Goal: Contribute content

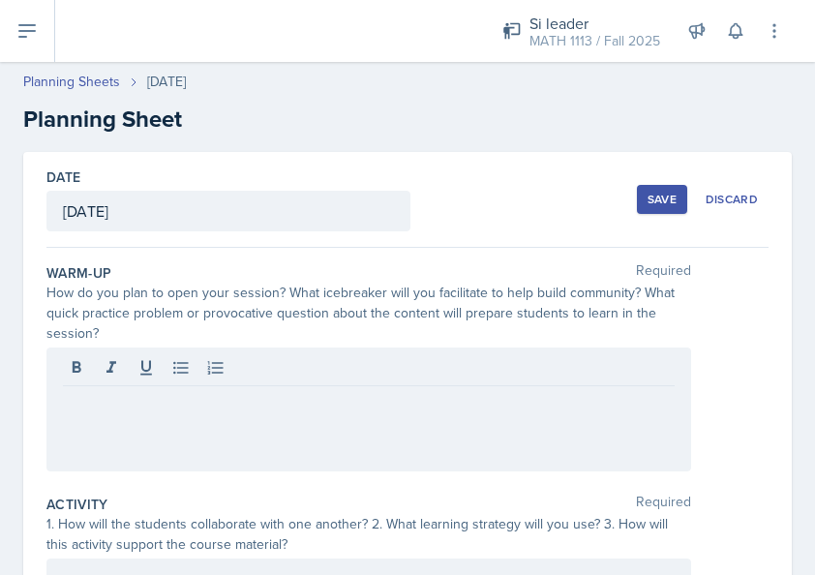
click at [250, 390] on p at bounding box center [369, 401] width 612 height 23
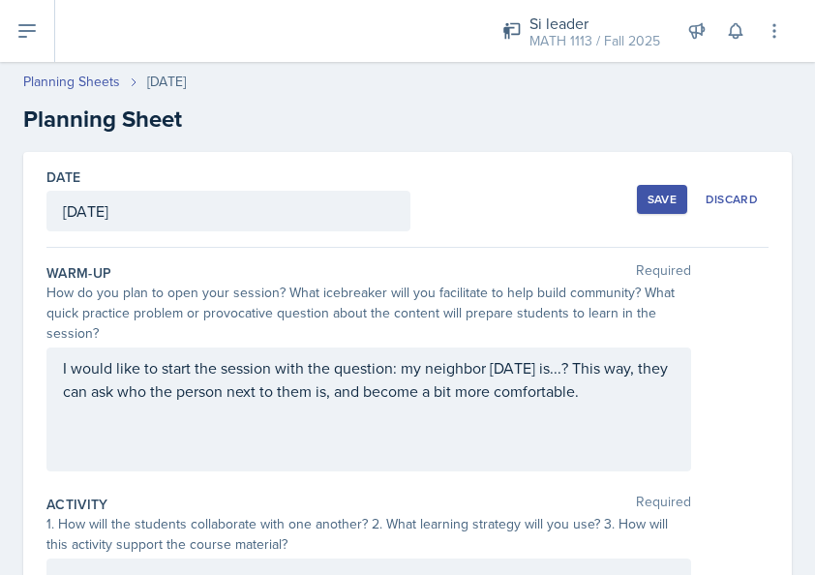
click at [329, 385] on div "I would like to start the session with the question: my neighbor [DATE] is...? …" at bounding box center [368, 410] width 645 height 124
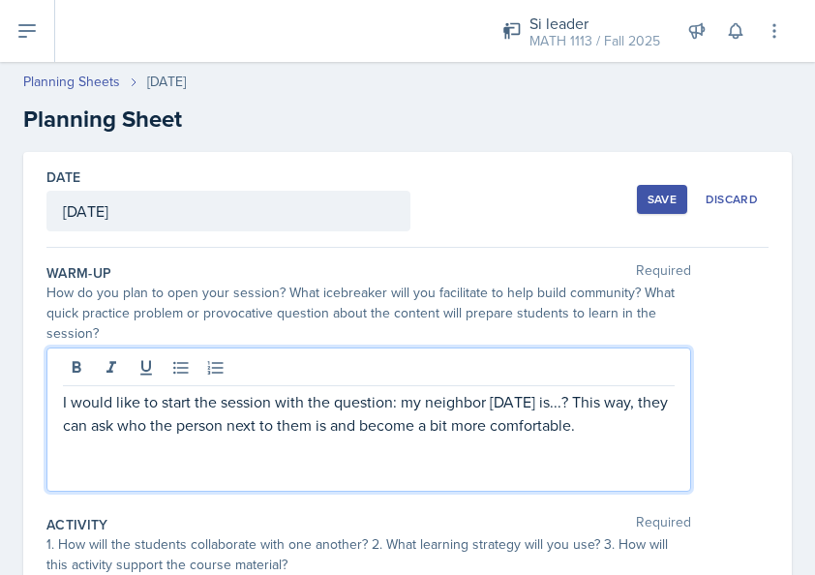
click at [579, 428] on p "I would like to start the session with the question: my neighbor [DATE] is...? …" at bounding box center [369, 413] width 612 height 46
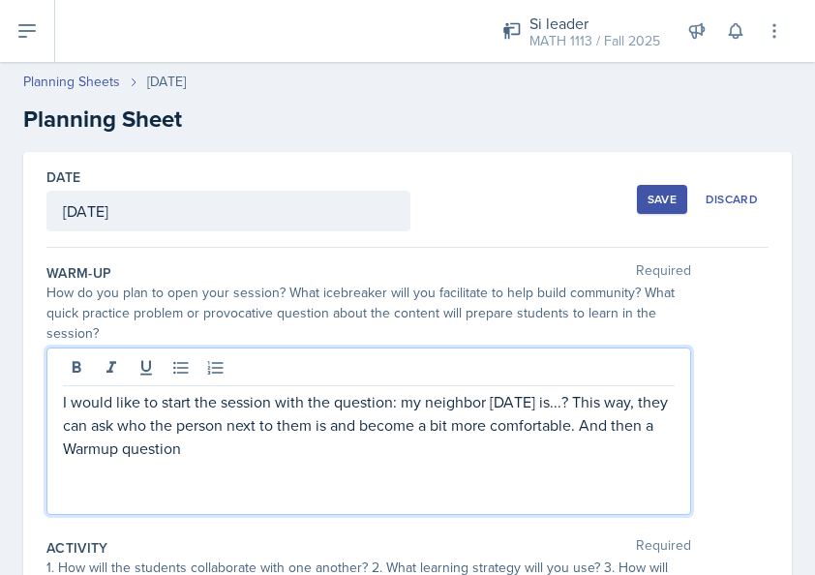
click at [221, 443] on p "I would like to start the session with the question: my neighbor [DATE] is...? …" at bounding box center [369, 425] width 612 height 70
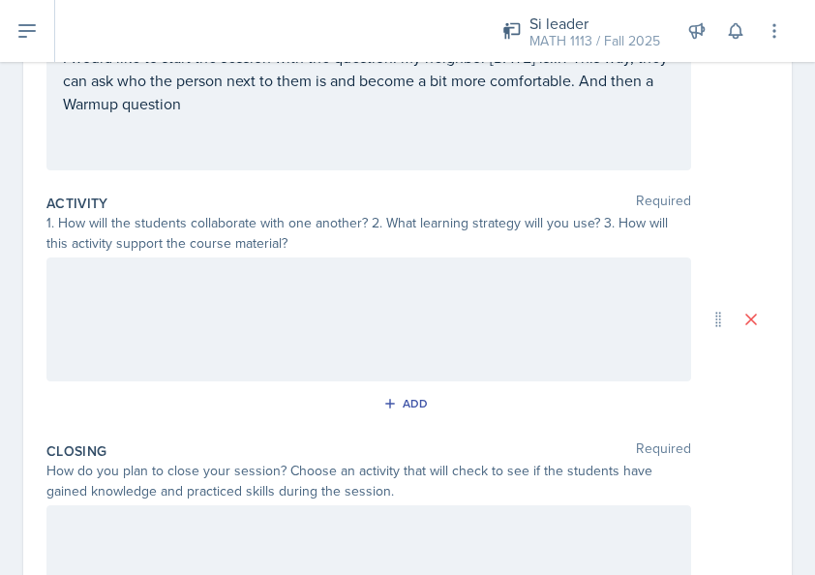
scroll to position [581, 0]
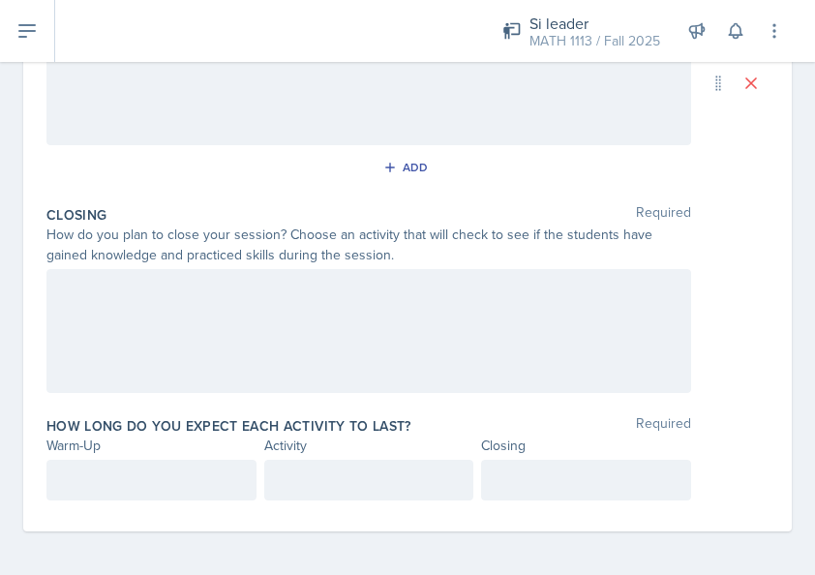
click at [348, 309] on div at bounding box center [368, 331] width 645 height 124
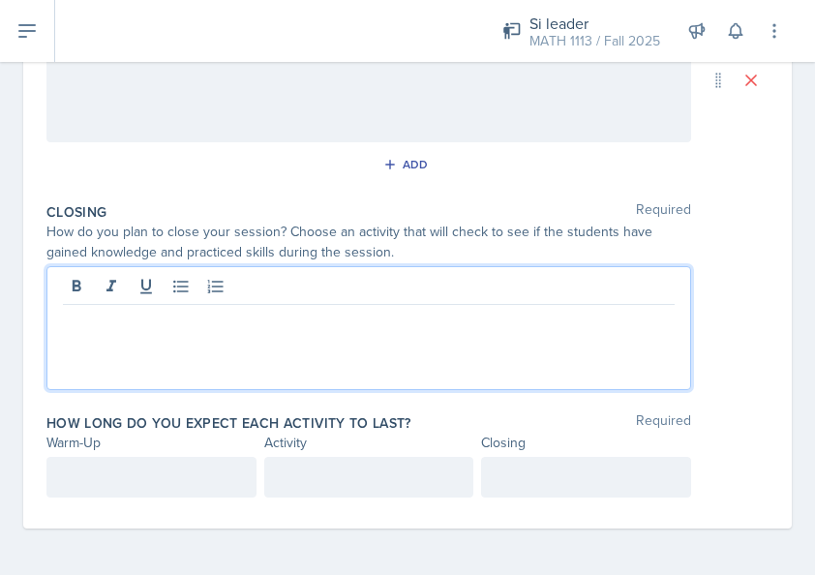
scroll to position [547, 0]
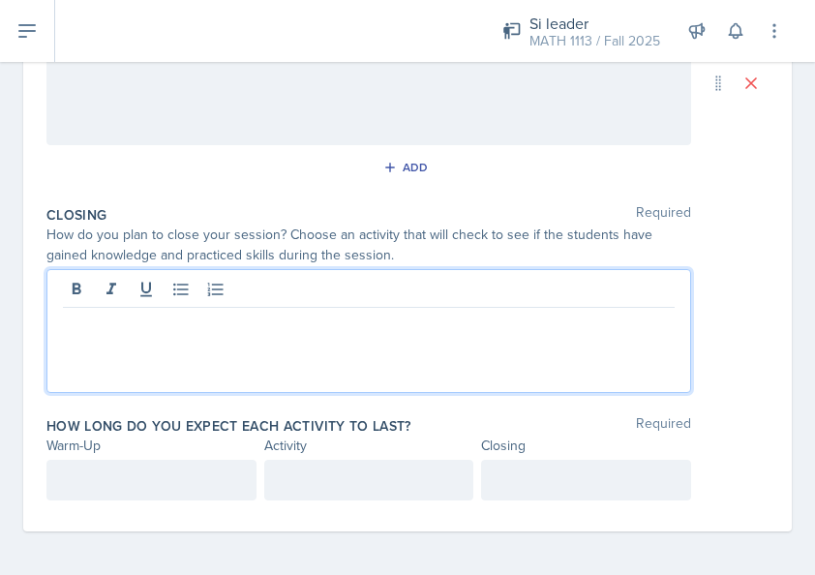
click at [510, 344] on div at bounding box center [368, 331] width 645 height 124
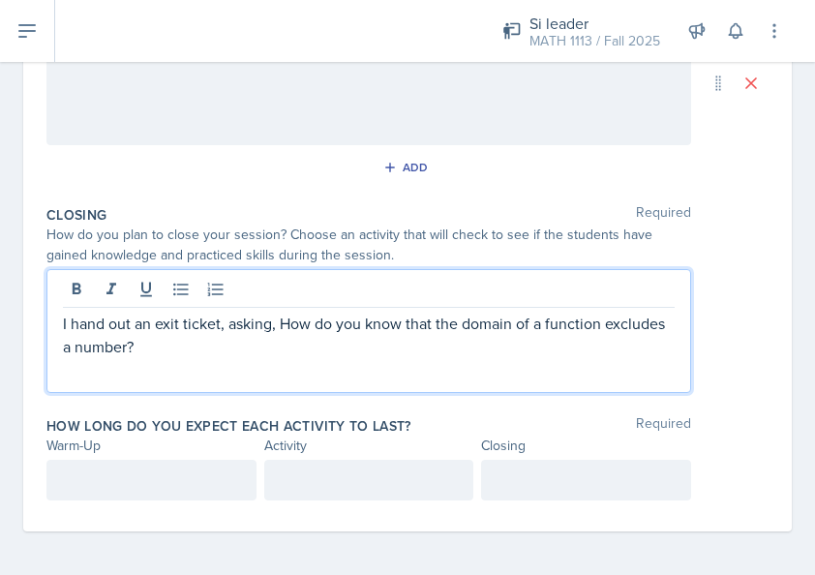
click at [147, 321] on p "I hand out an exit ticket, asking, How do you know that the domain of a functio…" at bounding box center [369, 335] width 612 height 46
click at [303, 343] on p "I plan to have an exit ticket, asking, how do you know that the domain of a fun…" at bounding box center [369, 335] width 612 height 46
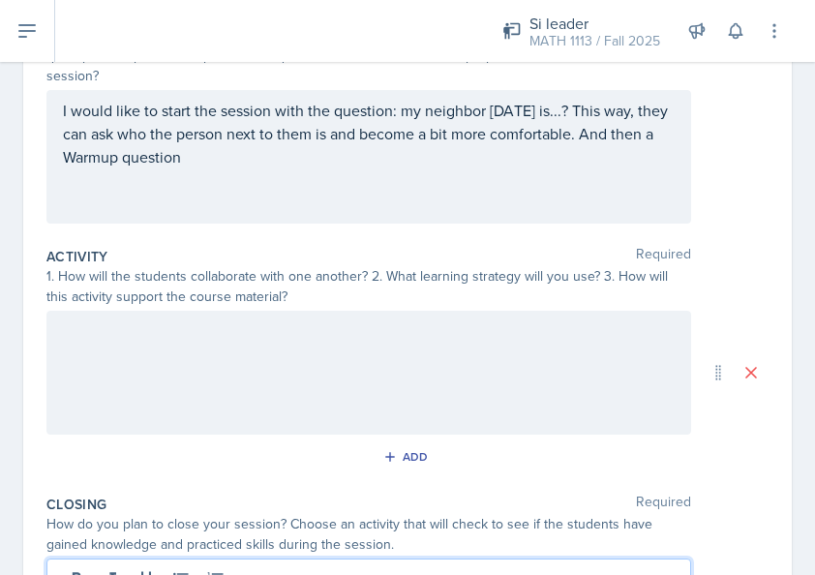
scroll to position [257, 0]
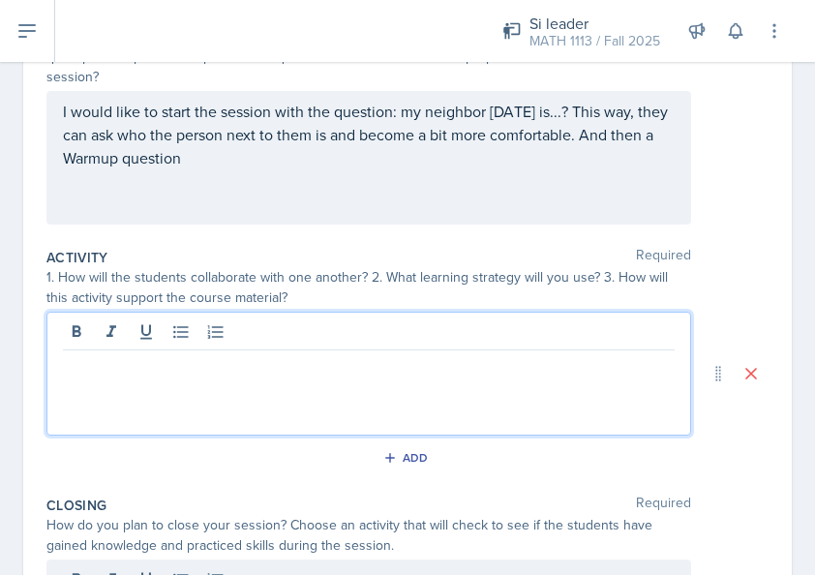
click at [121, 354] on p at bounding box center [369, 365] width 612 height 23
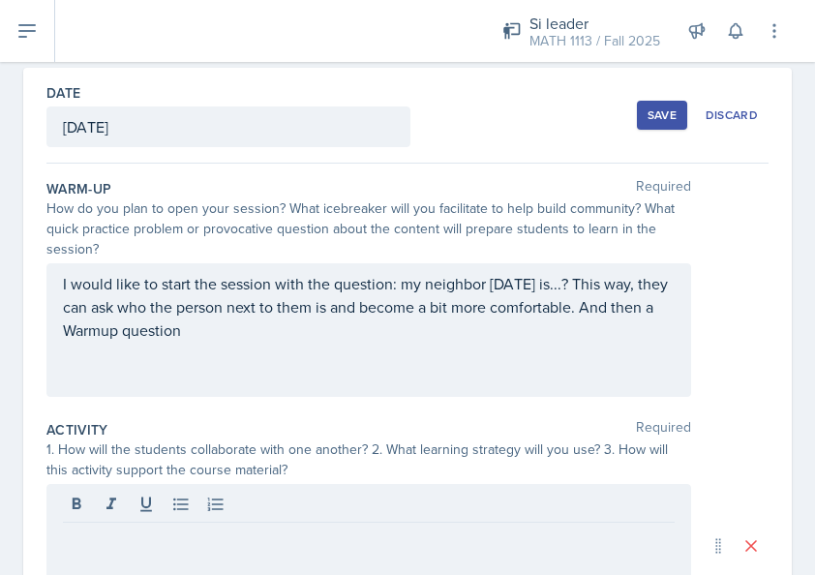
scroll to position [290, 0]
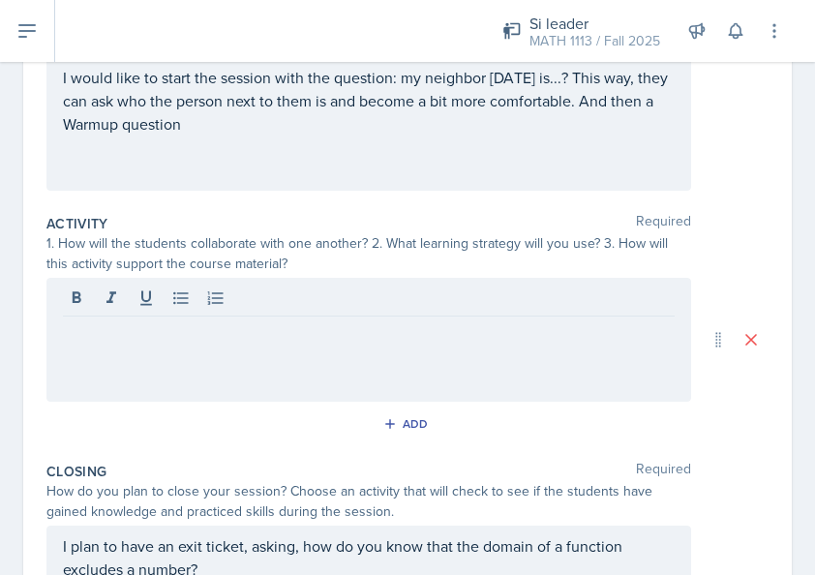
click at [238, 337] on p at bounding box center [369, 331] width 612 height 23
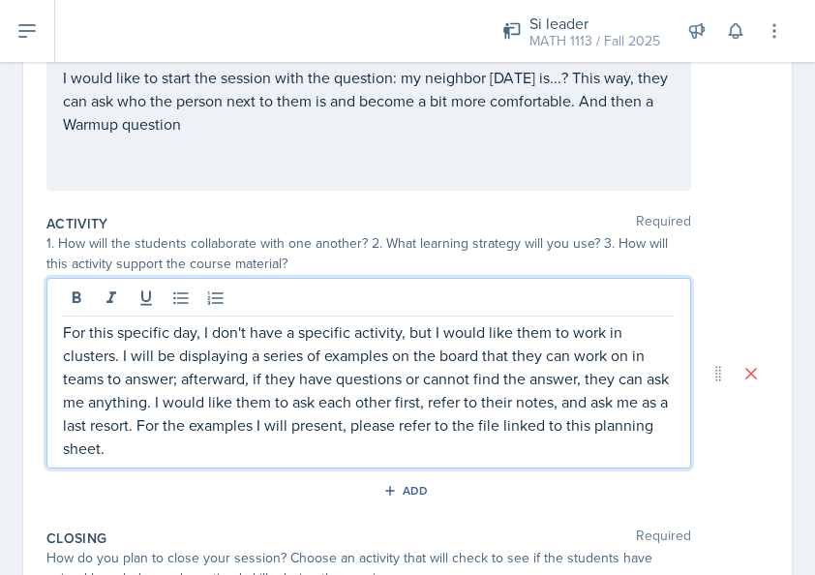
click at [194, 424] on p "For this specific day, I don't have a specific activity, but I would like them …" at bounding box center [369, 389] width 612 height 139
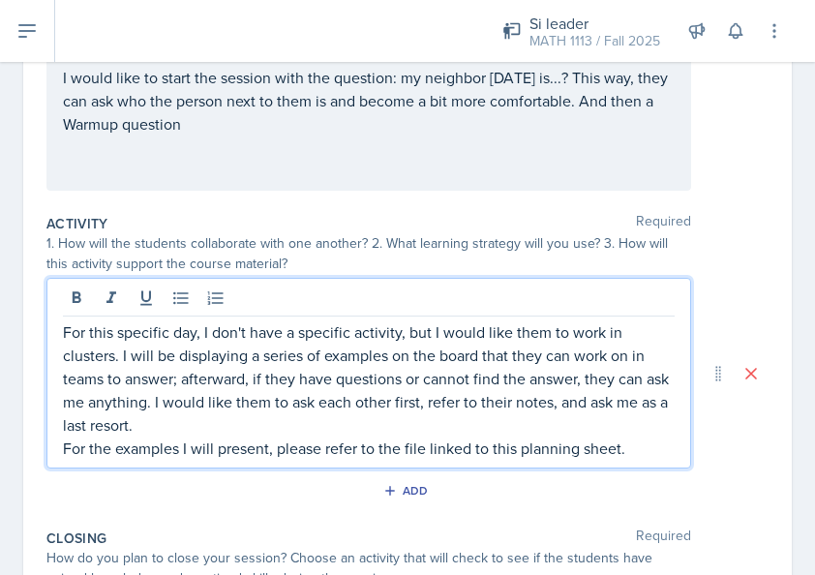
click at [120, 352] on p "For this specific day, I don't have a specific activity, but I would like them …" at bounding box center [369, 378] width 612 height 116
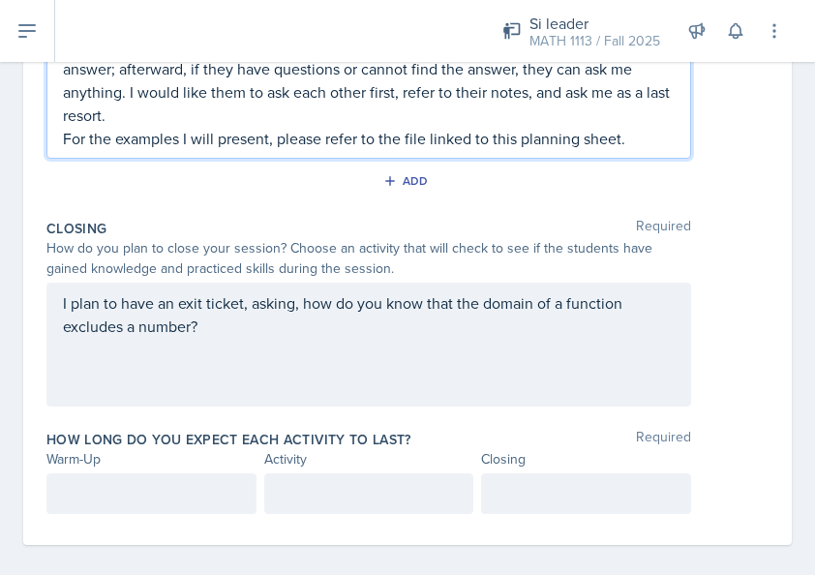
scroll to position [636, 0]
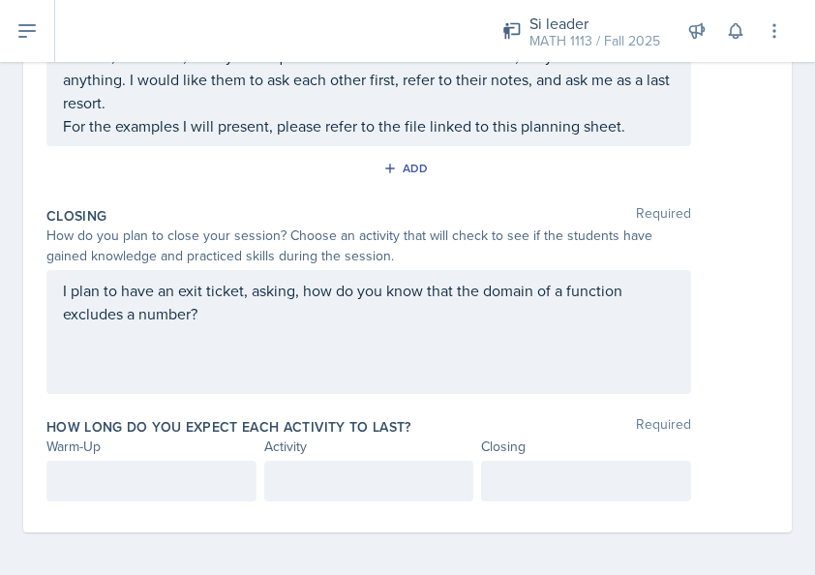
drag, startPoint x: 264, startPoint y: 327, endPoint x: 298, endPoint y: 287, distance: 52.9
click at [298, 287] on div "I plan to have an exit ticket, asking, how do you know that the domain of a fun…" at bounding box center [368, 332] width 645 height 124
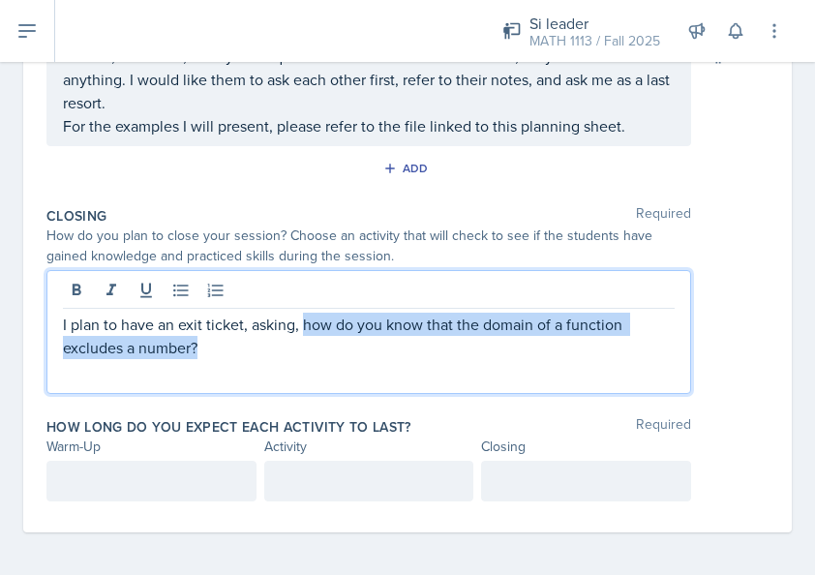
drag, startPoint x: 304, startPoint y: 317, endPoint x: 323, endPoint y: 347, distance: 35.7
click at [323, 347] on p "I plan to have an exit ticket, asking, how do you know that the domain of a fun…" at bounding box center [369, 336] width 612 height 46
copy p "how do you know that the domain of a function excludes a number?"
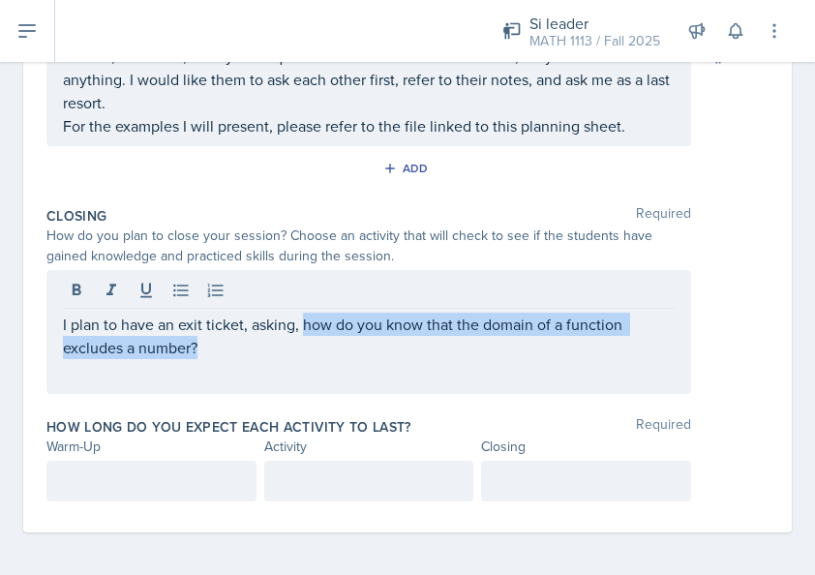
click at [295, 360] on div "I plan to have an exit ticket, asking, how do you know that the domain of a fun…" at bounding box center [368, 332] width 645 height 124
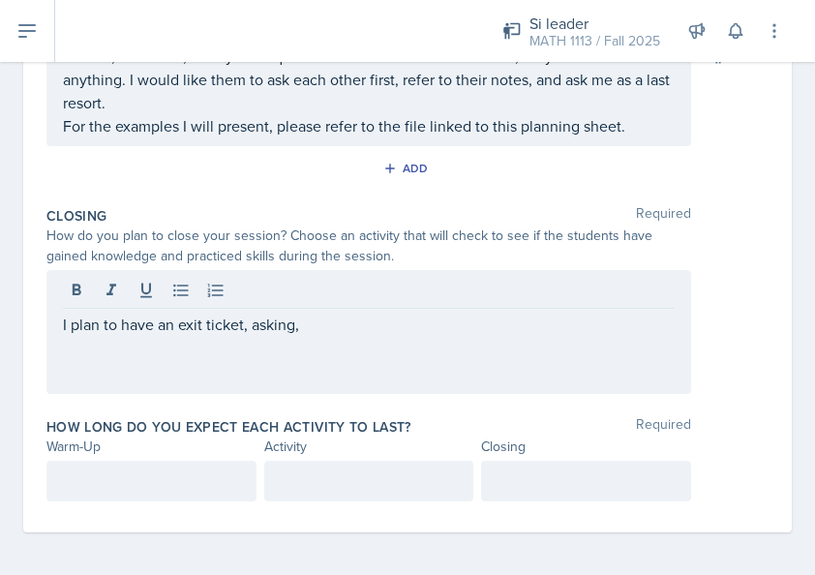
click at [321, 302] on div at bounding box center [369, 293] width 612 height 32
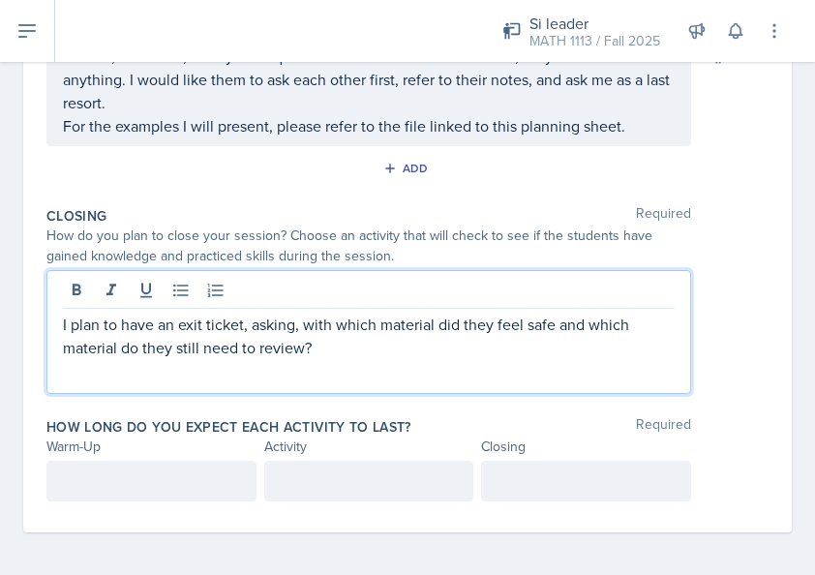
click at [716, 314] on div "I plan to have an exit ticket, asking, with which material did they feel safe a…" at bounding box center [407, 332] width 722 height 124
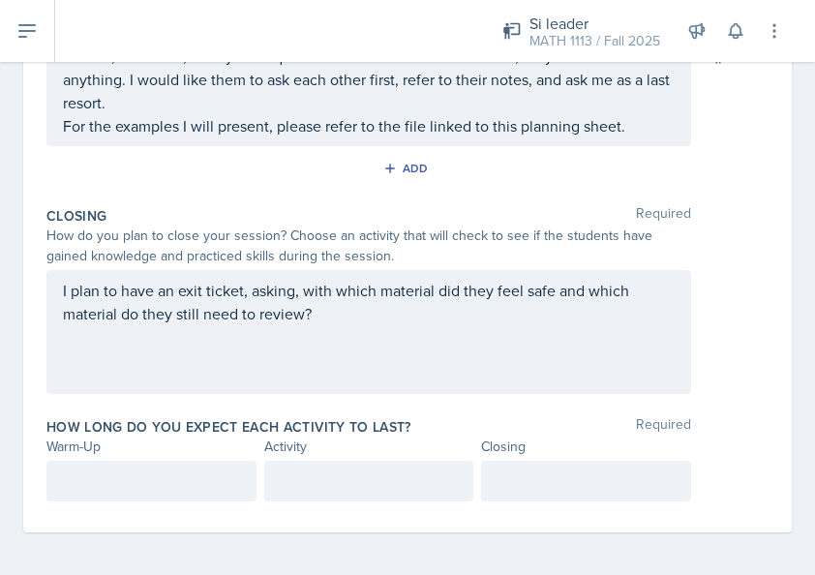
click at [128, 494] on div at bounding box center [151, 481] width 210 height 41
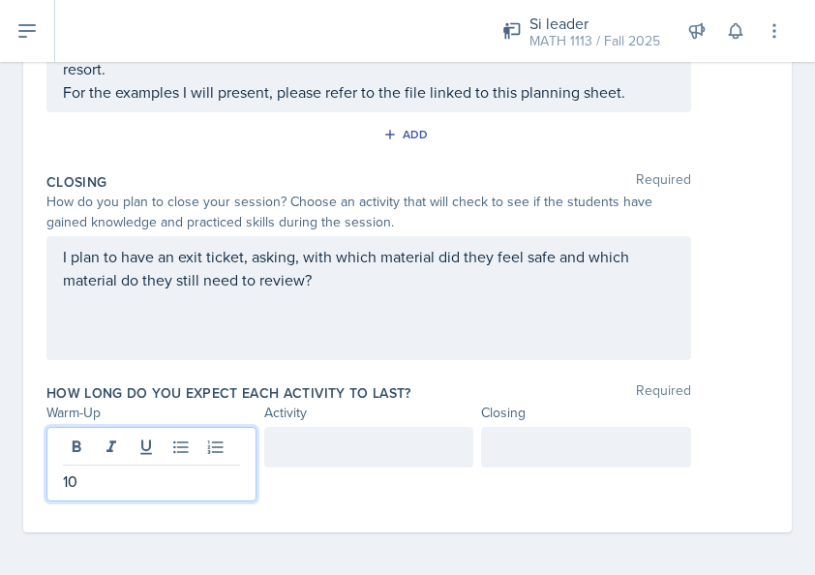
click at [554, 436] on div at bounding box center [586, 447] width 210 height 41
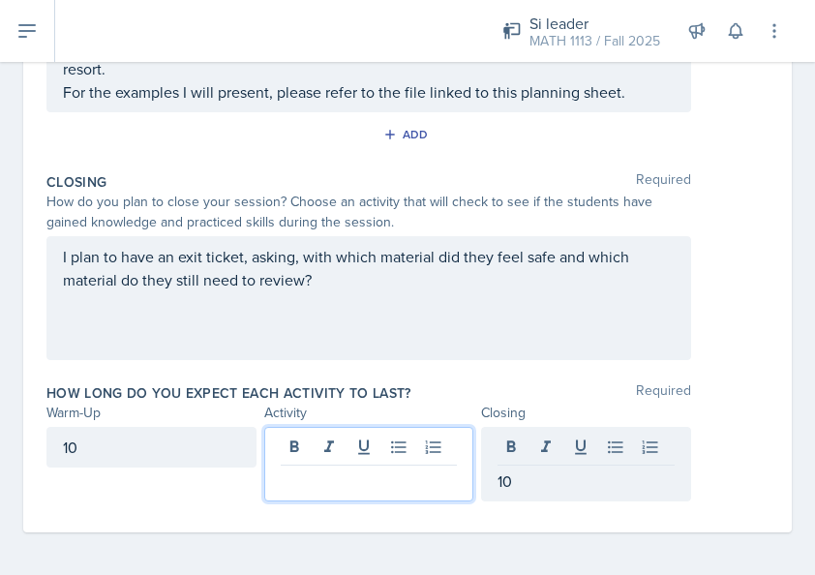
click at [411, 451] on div at bounding box center [369, 464] width 210 height 75
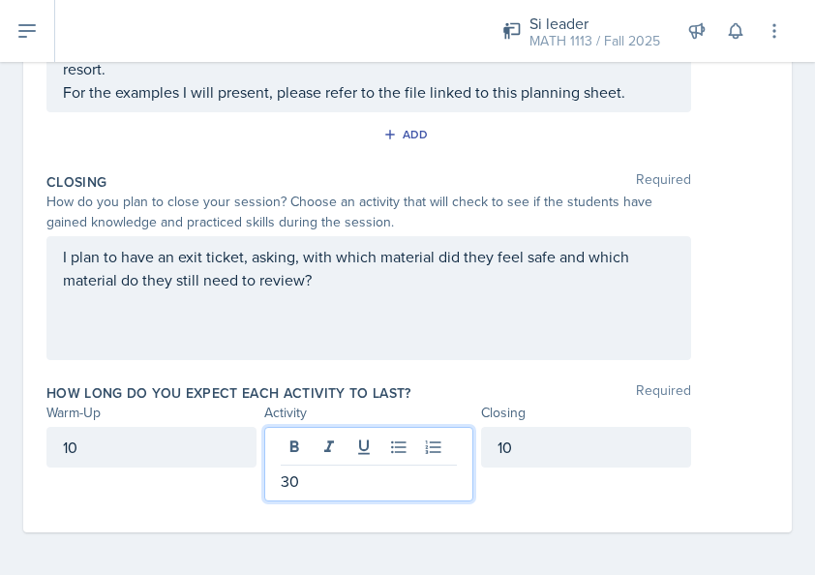
click at [566, 498] on div "How long do you expect each activity to last? Required Warm-Up Activity Closing…" at bounding box center [407, 446] width 722 height 141
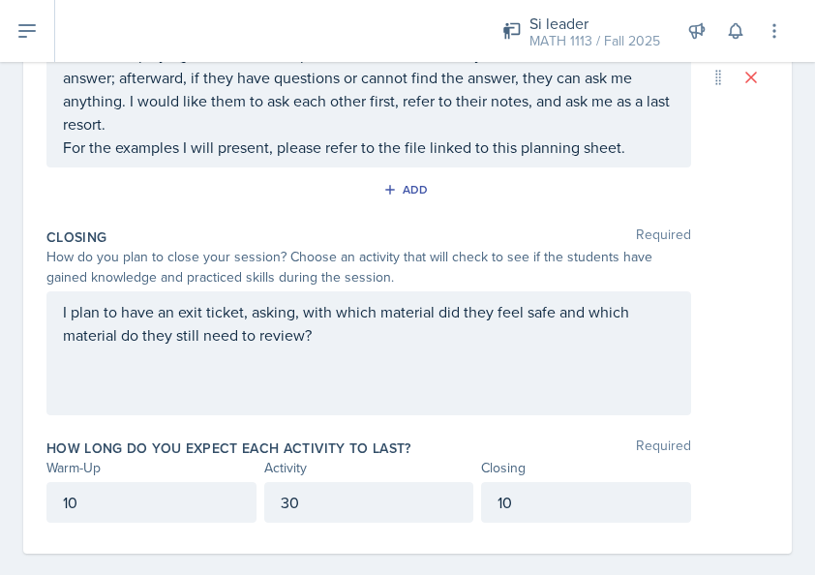
scroll to position [602, 0]
